Goal: Navigation & Orientation: Find specific page/section

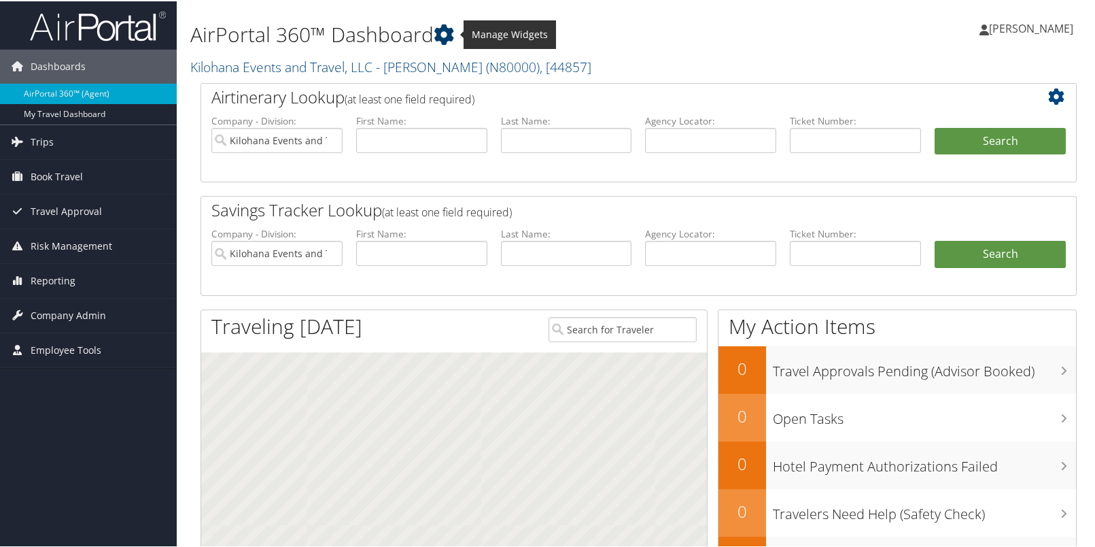
click at [450, 31] on icon at bounding box center [444, 33] width 20 height 20
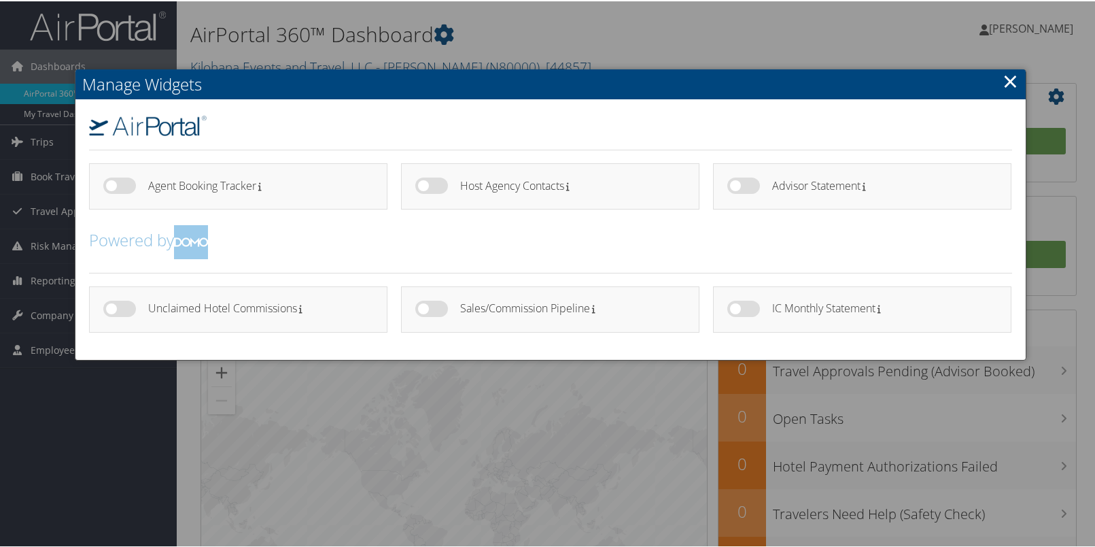
click at [733, 310] on label at bounding box center [743, 307] width 33 height 16
click at [734, 310] on input "checkbox" at bounding box center [738, 309] width 9 height 9
checkbox input "true"
click at [1009, 78] on link "×" at bounding box center [1011, 79] width 16 height 27
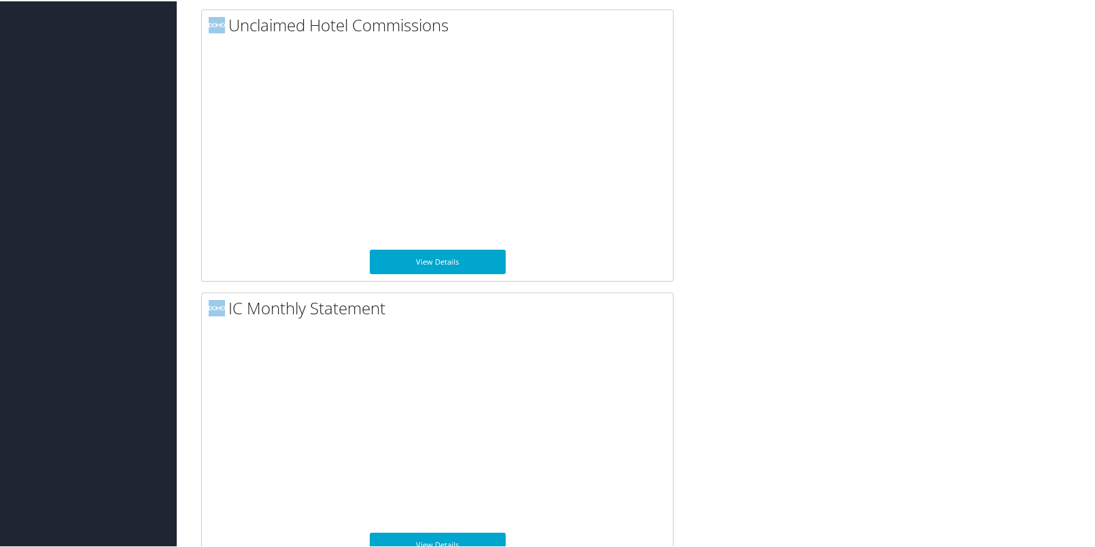
scroll to position [1300, 0]
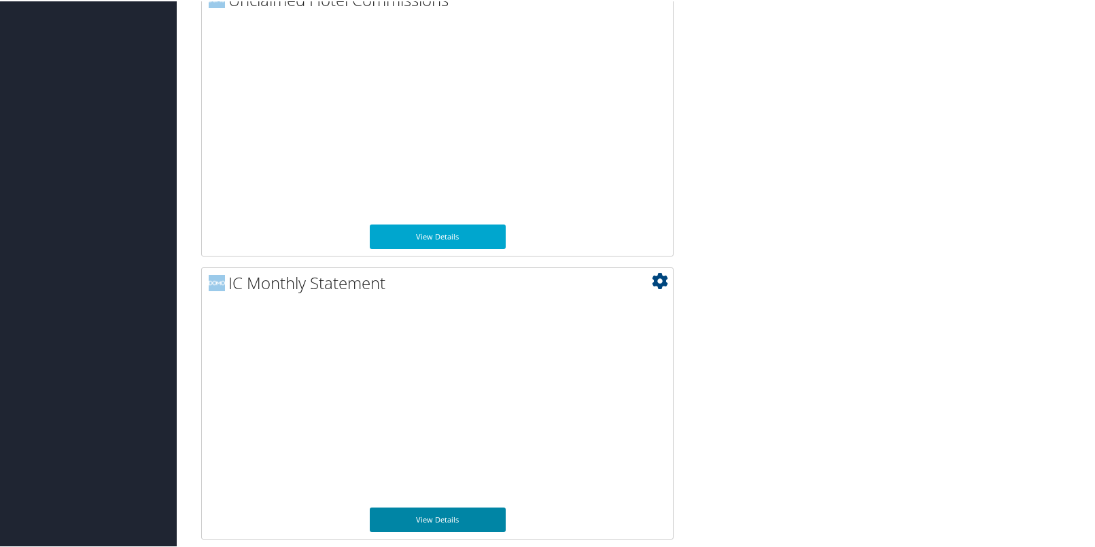
click at [421, 516] on link "View Details" at bounding box center [438, 518] width 136 height 24
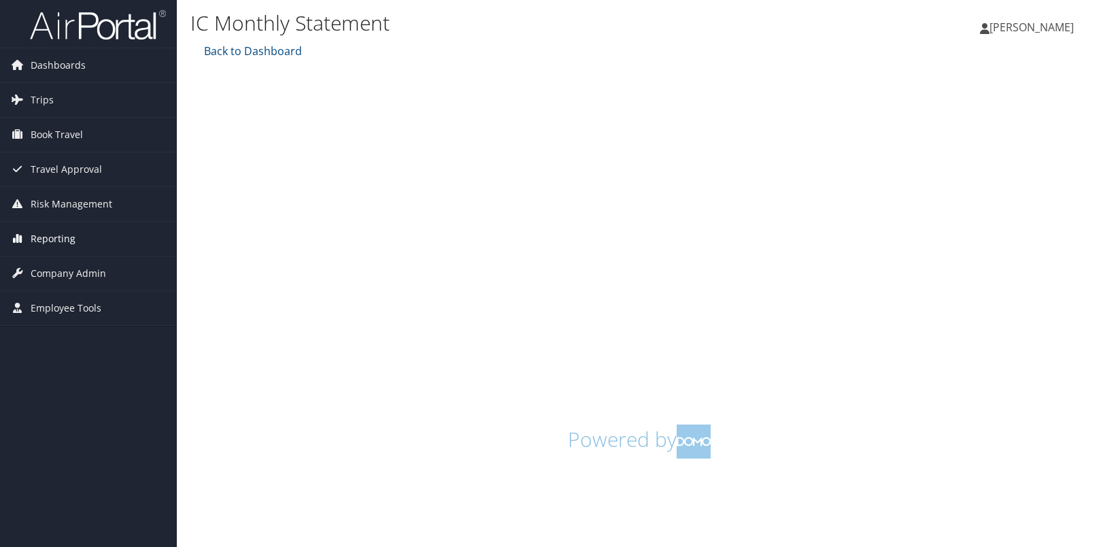
click at [73, 238] on span "Reporting" at bounding box center [53, 239] width 45 height 34
click at [67, 243] on span "Reporting" at bounding box center [53, 239] width 45 height 34
click at [77, 271] on span "Company Admin" at bounding box center [68, 273] width 75 height 34
click at [276, 51] on link "Back to Dashboard" at bounding box center [251, 51] width 101 height 15
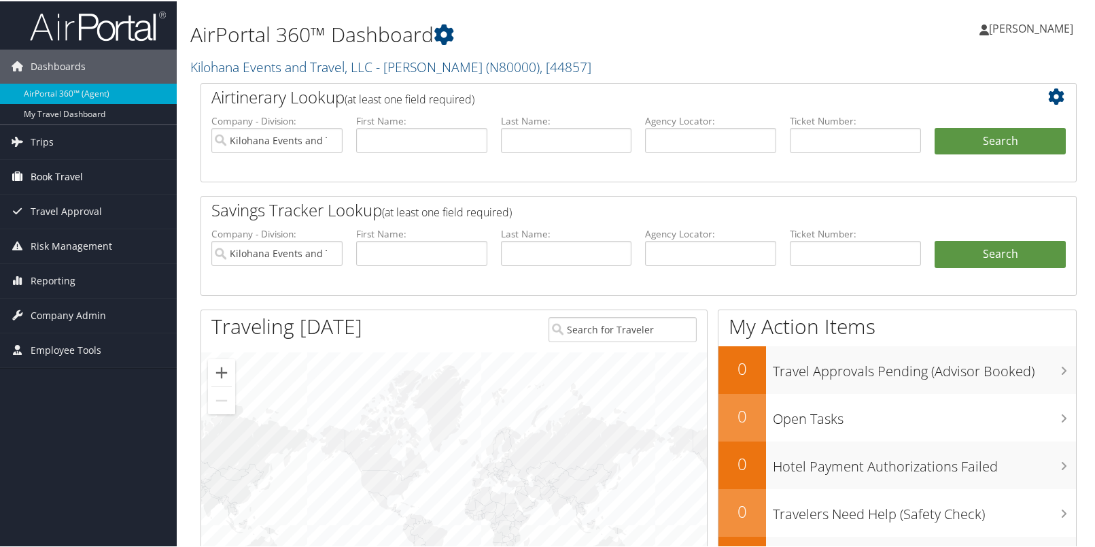
click at [87, 175] on link "Book Travel" at bounding box center [88, 175] width 177 height 34
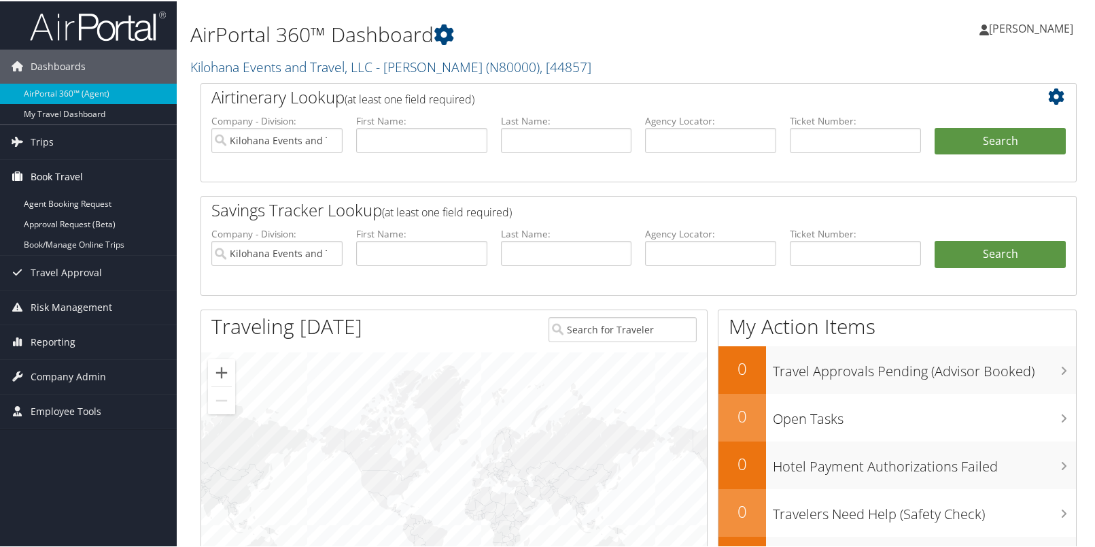
click at [87, 175] on link "Book Travel" at bounding box center [88, 175] width 177 height 34
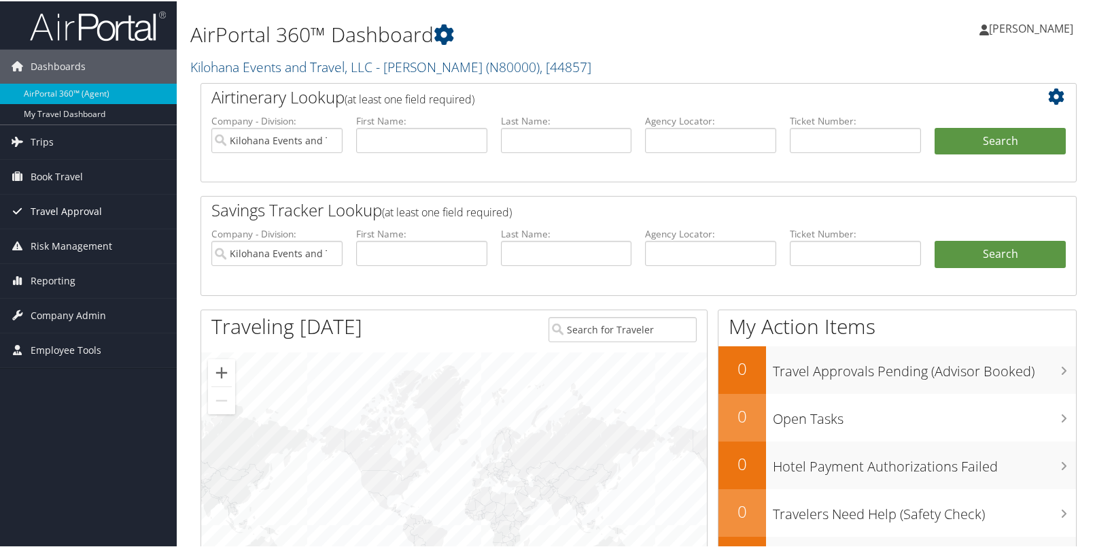
click at [85, 201] on span "Travel Approval" at bounding box center [66, 210] width 71 height 34
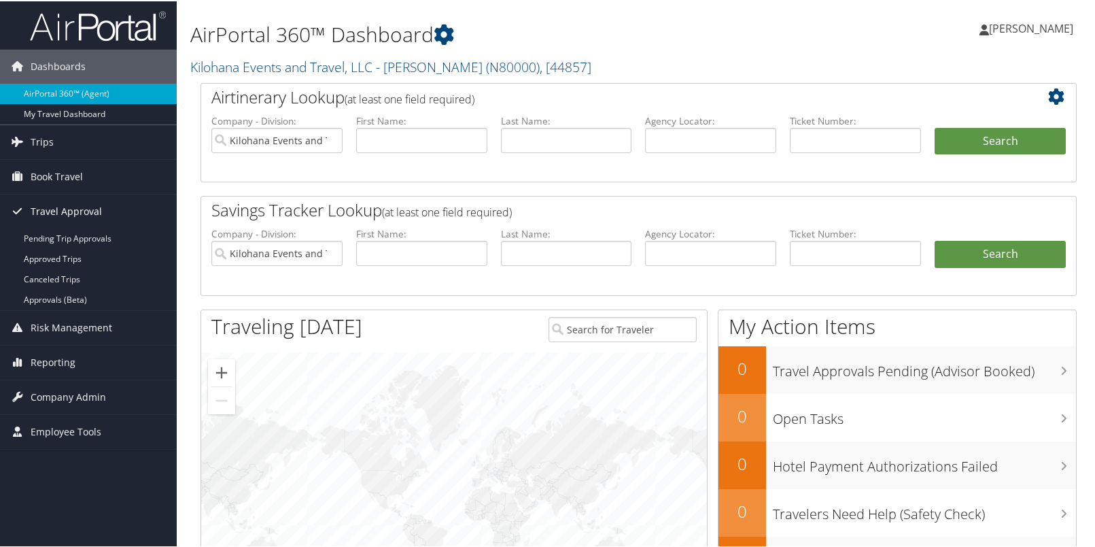
click at [85, 201] on span "Travel Approval" at bounding box center [66, 210] width 71 height 34
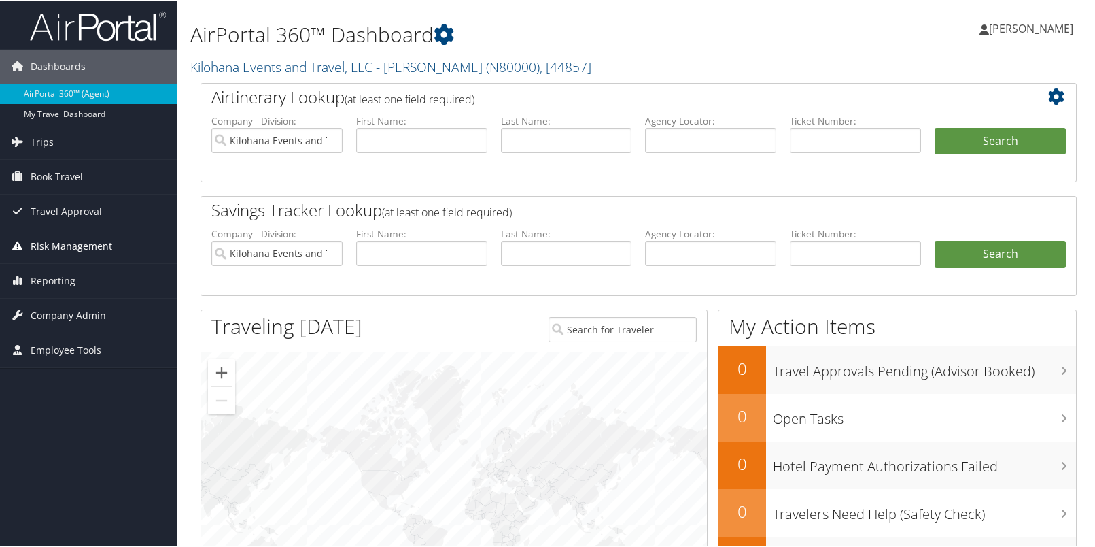
click at [82, 244] on span "Risk Management" at bounding box center [72, 245] width 82 height 34
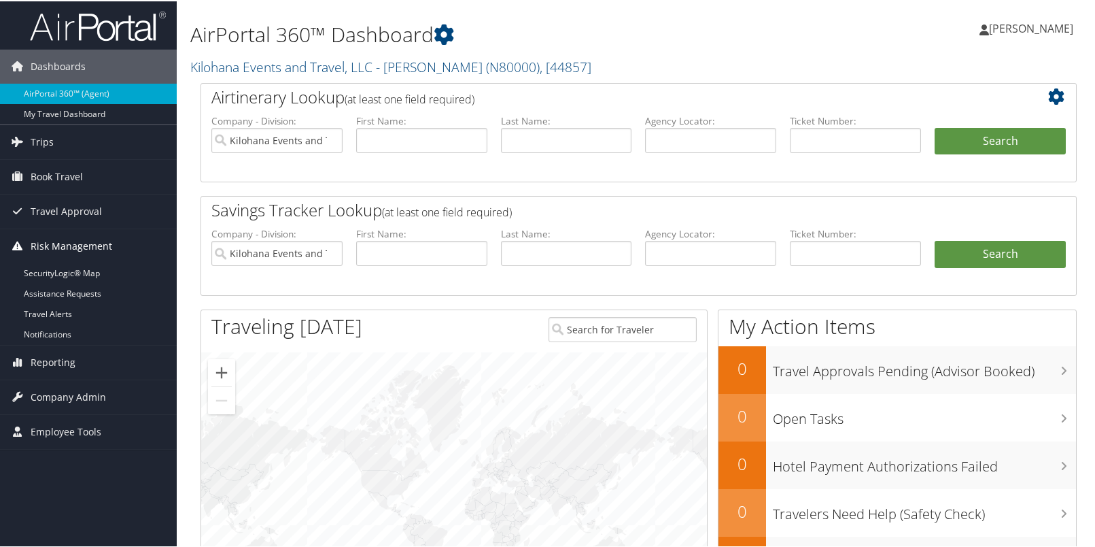
click at [82, 244] on span "Risk Management" at bounding box center [72, 245] width 82 height 34
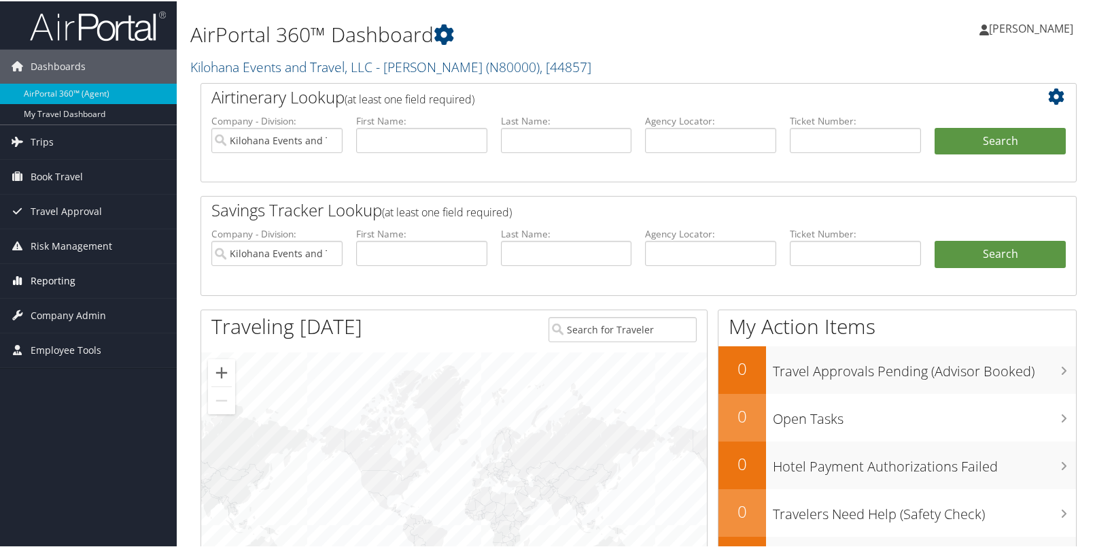
click at [64, 283] on span "Reporting" at bounding box center [53, 279] width 45 height 34
click at [64, 307] on span "Company Admin" at bounding box center [68, 314] width 75 height 34
click at [56, 347] on span "Employee Tools" at bounding box center [66, 349] width 71 height 34
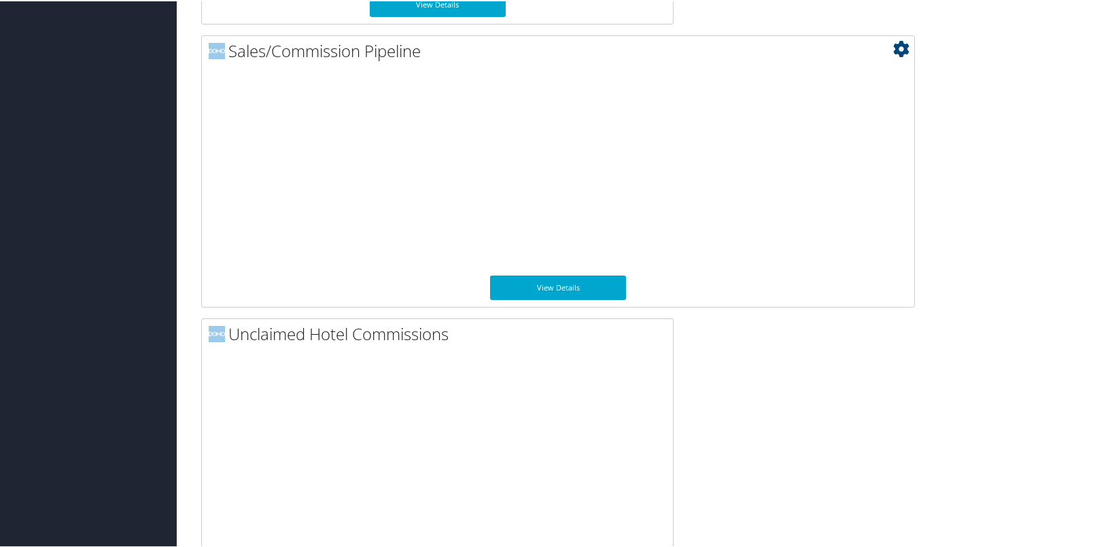
scroll to position [1300, 0]
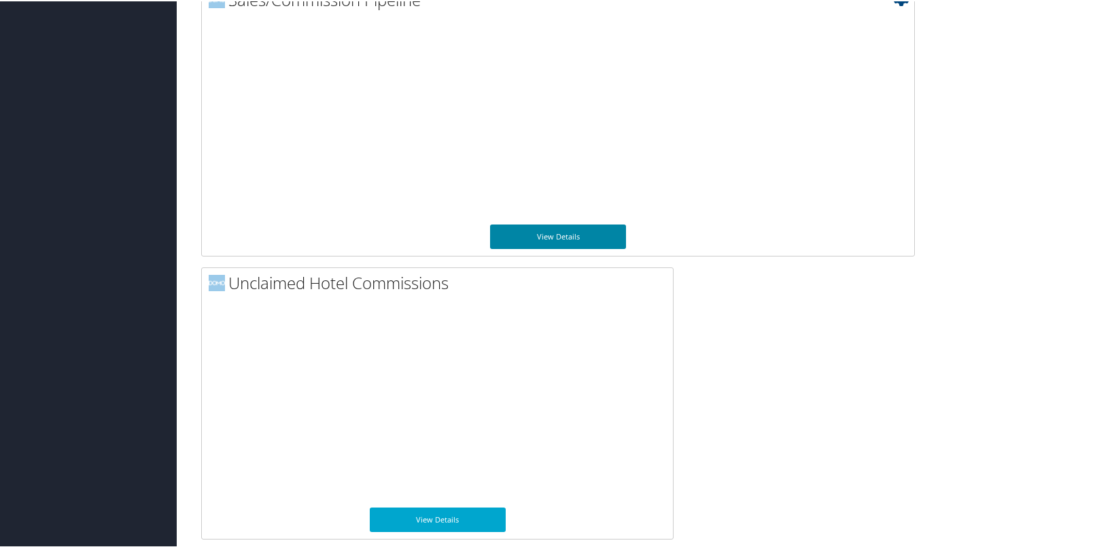
click at [589, 241] on link "View Details" at bounding box center [558, 235] width 136 height 24
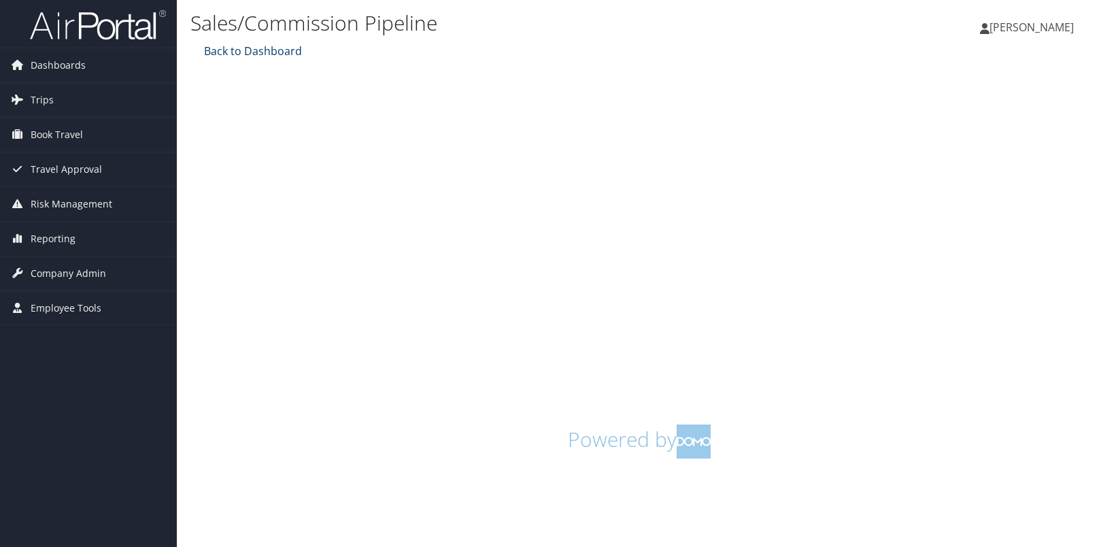
click at [260, 54] on link "Back to Dashboard" at bounding box center [251, 51] width 101 height 15
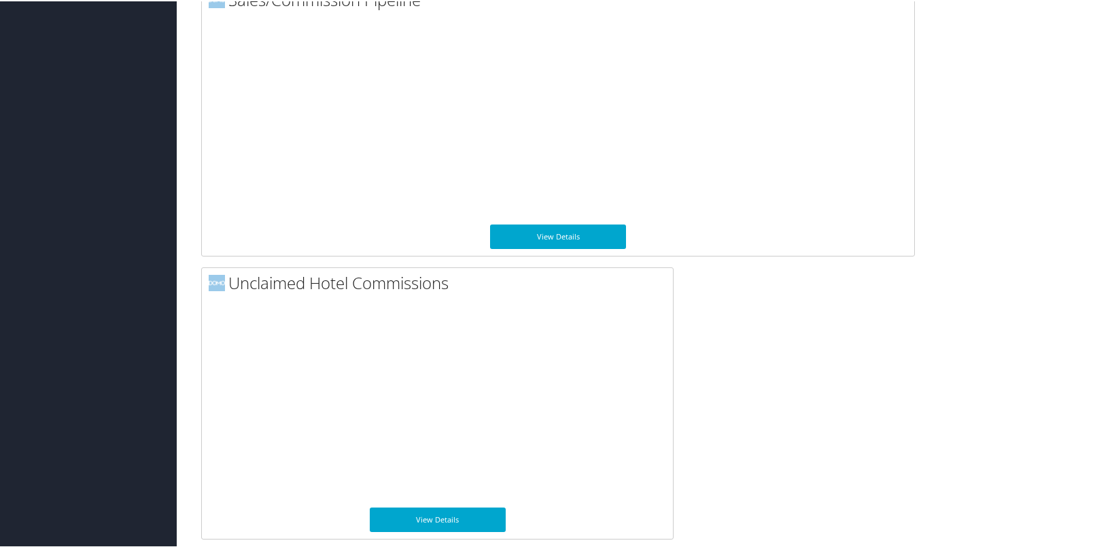
scroll to position [1300, 0]
click at [436, 514] on link "View Details" at bounding box center [438, 518] width 136 height 24
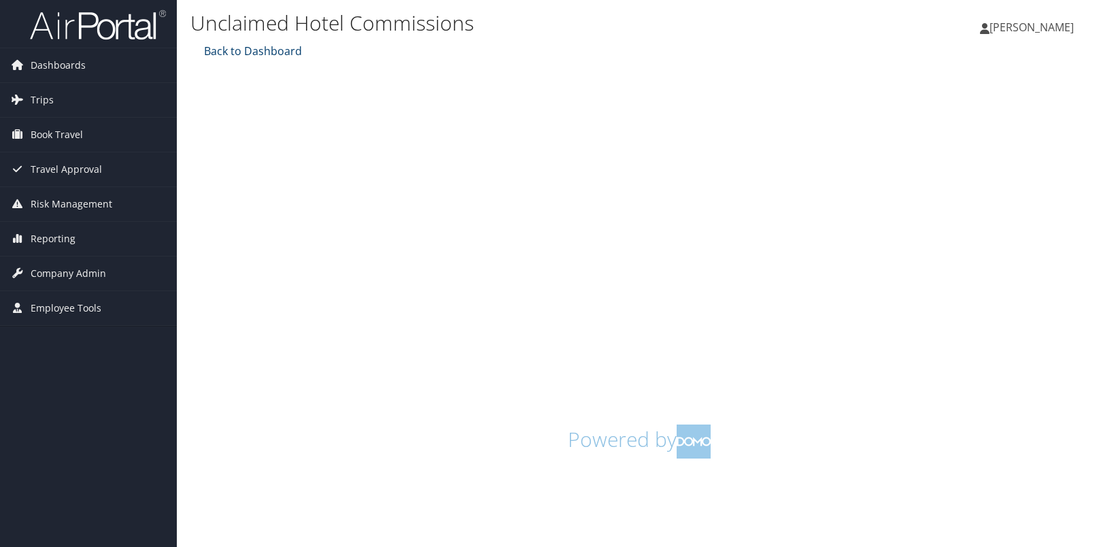
click at [220, 46] on link "Back to Dashboard" at bounding box center [251, 51] width 101 height 15
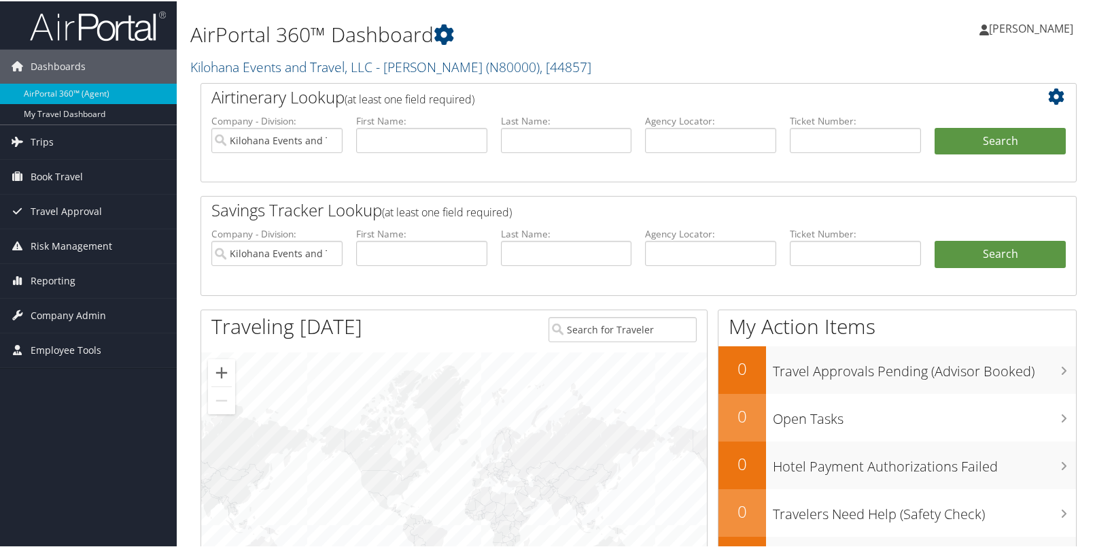
click at [1021, 26] on span "[PERSON_NAME]" at bounding box center [1031, 27] width 84 height 15
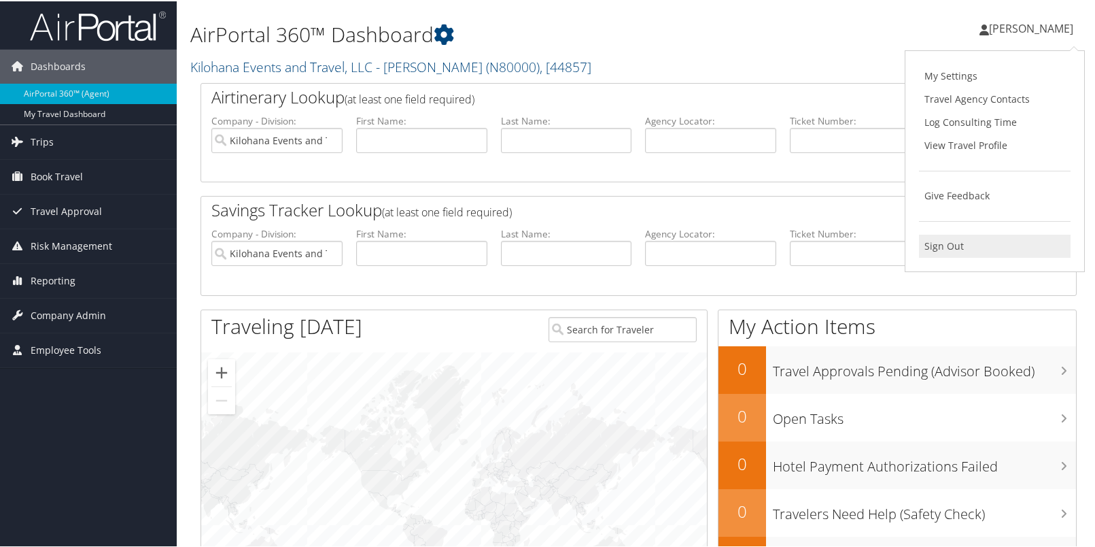
click at [931, 249] on link "Sign Out" at bounding box center [995, 244] width 152 height 23
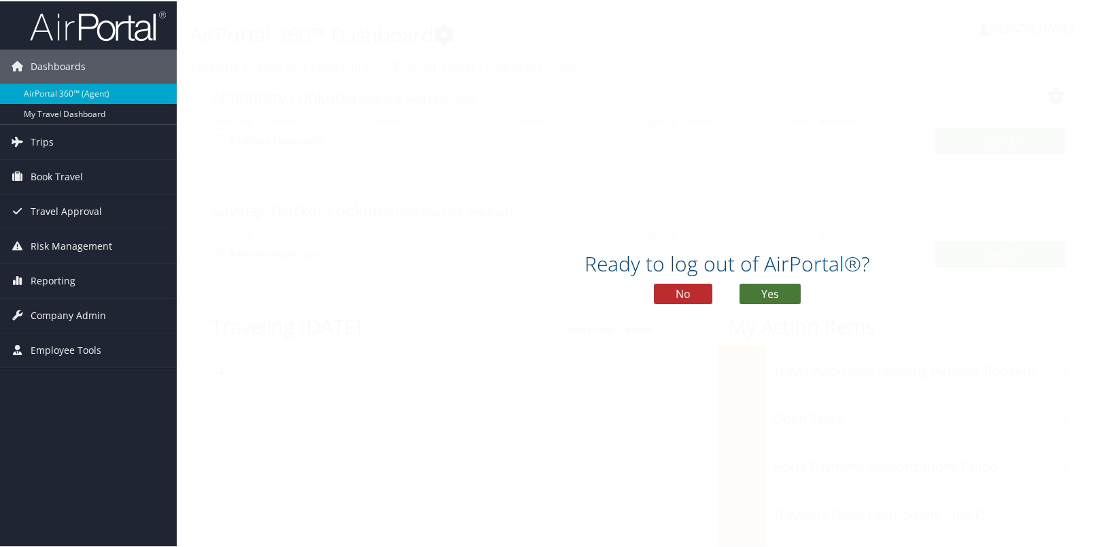
click at [759, 290] on button "Yes" at bounding box center [770, 292] width 61 height 20
